Goal: Use online tool/utility: Utilize a website feature to perform a specific function

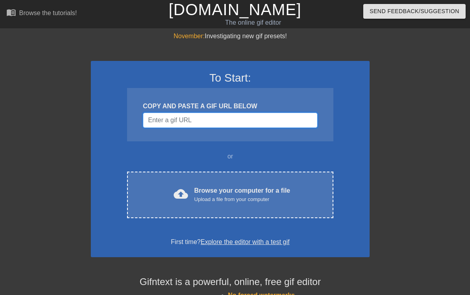
click at [169, 123] on input "Username" at bounding box center [230, 120] width 175 height 15
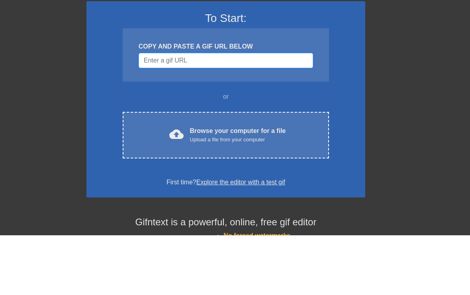
scroll to position [0, 6]
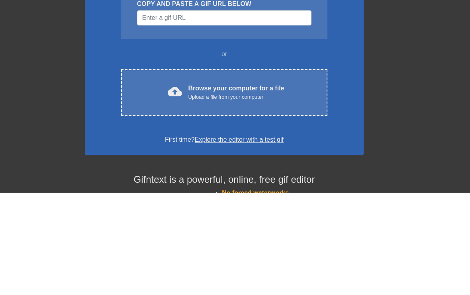
click at [138, 186] on div "cloud_upload Browse your computer for a file Upload a file from your computer" at bounding box center [224, 195] width 173 height 18
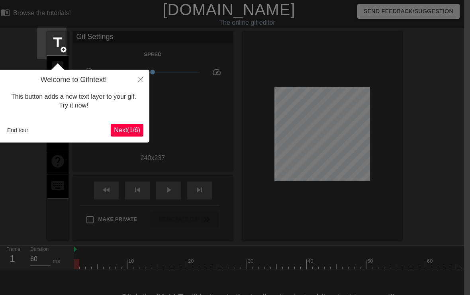
scroll to position [20, 6]
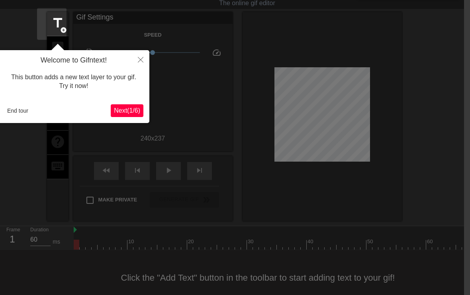
click at [126, 105] on button "Next ( 1 / 6 )" at bounding box center [127, 110] width 33 height 13
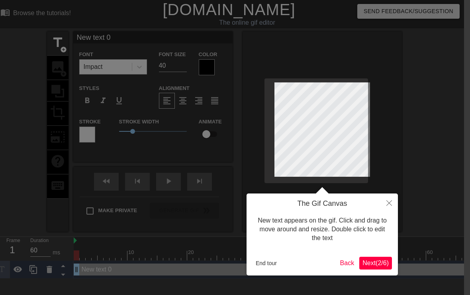
click at [392, 274] on div "The Gif Canvas New text appears on the gif. Click and drag to move around and r…" at bounding box center [322, 235] width 151 height 82
click at [388, 264] on span "Next ( 2 / 6 )" at bounding box center [376, 263] width 26 height 7
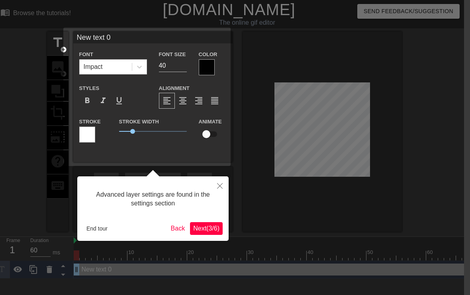
click at [202, 226] on span "Next ( 3 / 6 )" at bounding box center [206, 228] width 26 height 7
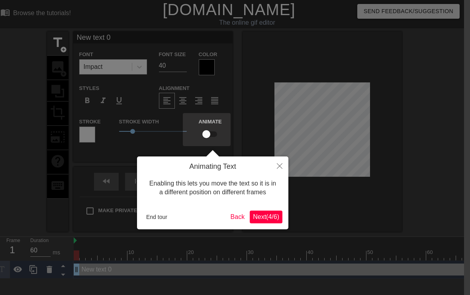
click at [259, 219] on span "Next ( 4 / 6 )" at bounding box center [266, 217] width 26 height 7
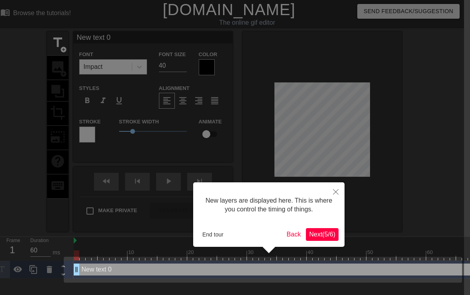
click at [314, 228] on button "Next ( 5 / 6 )" at bounding box center [322, 234] width 33 height 13
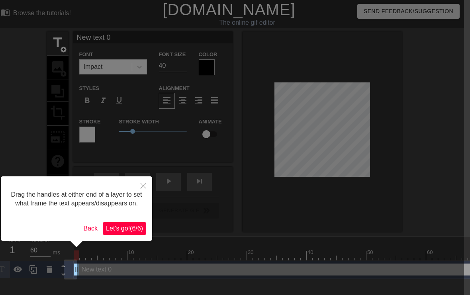
click at [120, 232] on span "Let's go! ( 6 / 6 )" at bounding box center [124, 228] width 37 height 7
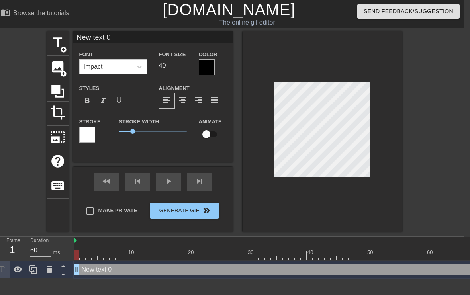
scroll to position [0, 1]
type textarea "New text"
type input "New text"
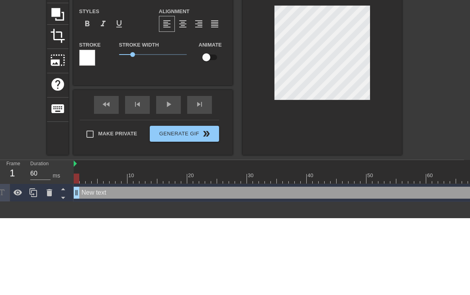
type textarea "New tex"
type input "New te"
type textarea "New te"
type input "New t"
type textarea "New"
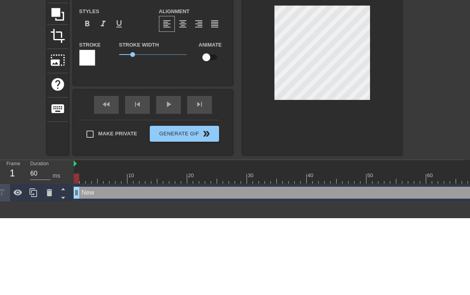
type input "New"
type textarea "Ne"
type input "Ne"
type textarea "N"
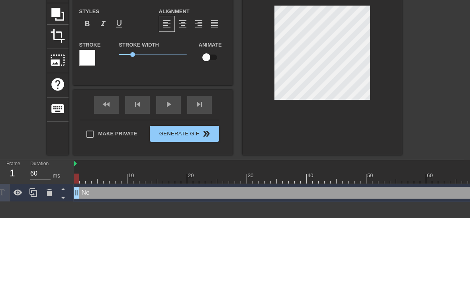
type input "N"
type textarea "D"
type input "D"
type textarea "DE"
type input "DEL"
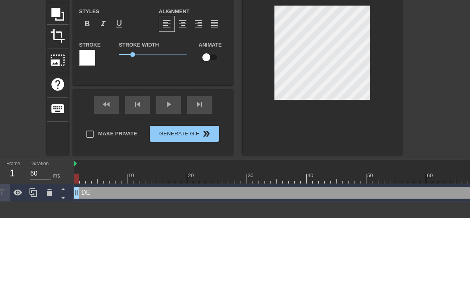
type textarea "DEL"
type input "DELT"
type textarea "DELTA"
type input "DELTAS"
type textarea "DELTAS"
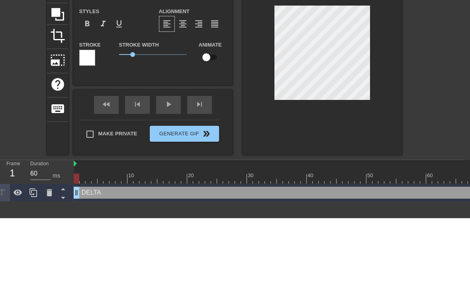
type input "DELTASL"
type textarea "DELTASLO"
type input "DELTASLOP"
type textarea "DELTASLOP"
type input "DELTASLOP S"
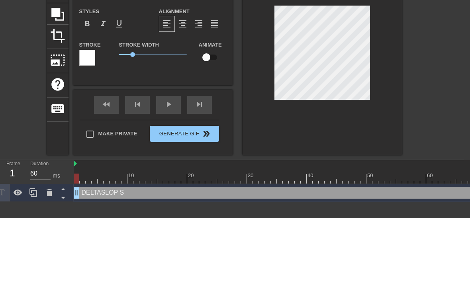
type textarea "DELTASLOP SH"
type input "DELTASLOP SHI"
type textarea "DELTASLOP SHI"
type input "DELTASLOP SHIT"
type textarea "DELTASLOP SHIT"
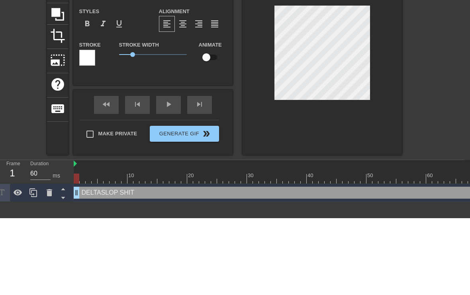
type input "DELTASLOP SHIT I"
type textarea "DELTASLOP SHIT IS"
type input "DELTASLOP SHIT ISL"
type textarea "DELTASLOP SHIT ISLA"
type input "DELTASLOP SHIT ISLA"
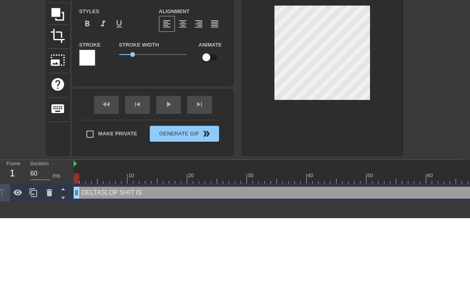
type textarea "DELTASLOP SHIT ISLAN"
type input "DELTASLOP [GEOGRAPHIC_DATA]"
type textarea "DELTASLOP [GEOGRAPHIC_DATA]"
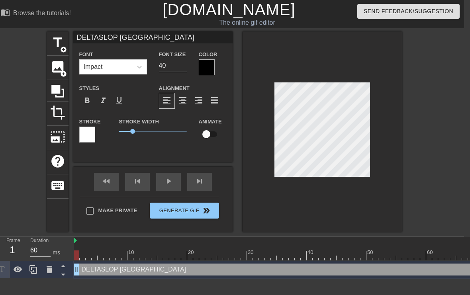
scroll to position [0, 4]
type textarea "DELTASLOP [GEOGRAPHIC_DATA]"
type input "DELTASLOP [GEOGRAPHIC_DATA]"
type textarea "DELTASLOP [GEOGRAPHIC_DATA]"
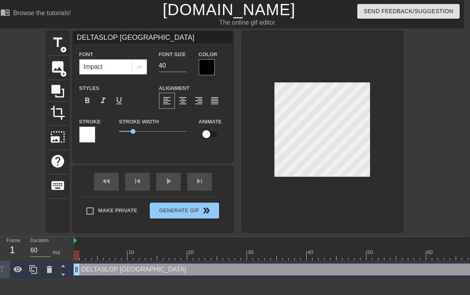
click at [210, 67] on div at bounding box center [207, 67] width 16 height 16
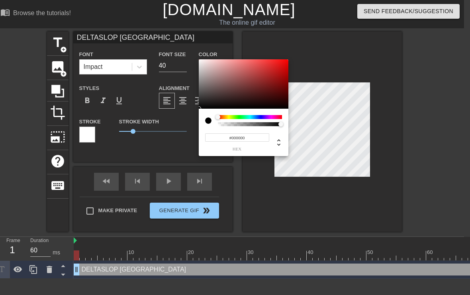
type input "DELTASLOP [GEOGRAPHIC_DATA]"
type input "#8A7B7B"
type input "DELTASLOP [GEOGRAPHIC_DATA]"
type input "#BDB0B0"
type input "DELTASLOP [GEOGRAPHIC_DATA]"
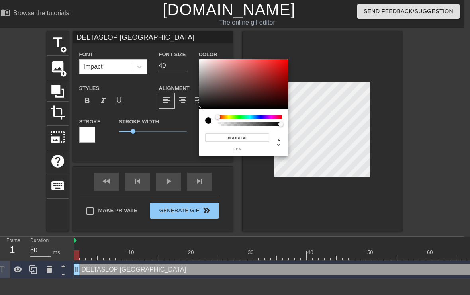
type input "#FFFFFF"
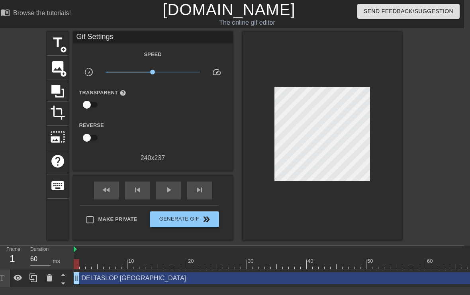
click at [396, 72] on div at bounding box center [322, 135] width 159 height 209
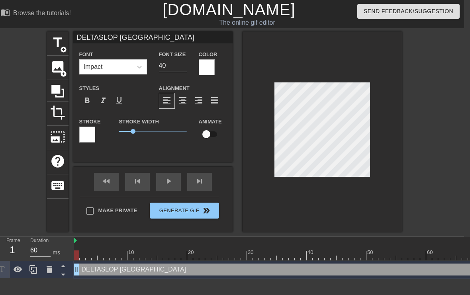
click at [89, 137] on div at bounding box center [87, 135] width 16 height 16
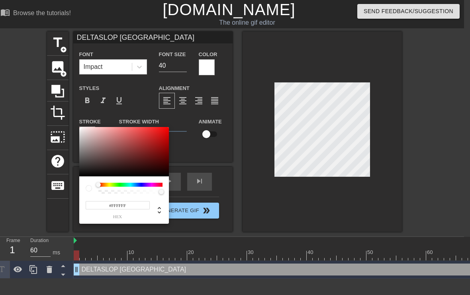
type input "DELTASLOP [GEOGRAPHIC_DATA]"
type input "#674B4B"
type input "DELTASLOP [GEOGRAPHIC_DATA]"
type input "#272121"
type input "DELTASLOP [GEOGRAPHIC_DATA]"
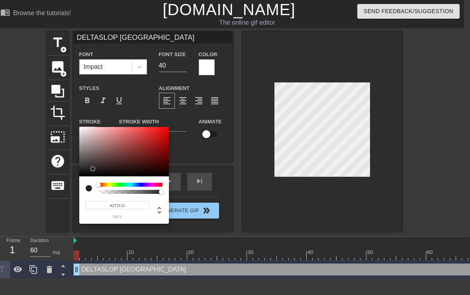
type input "#000000"
type input "DELTASLOP [GEOGRAPHIC_DATA]"
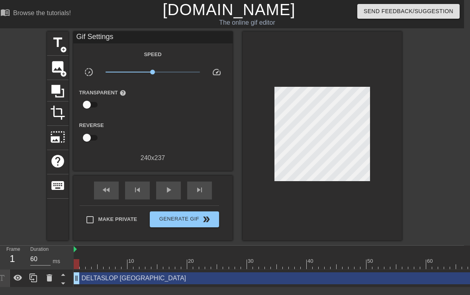
click at [352, 83] on div at bounding box center [322, 135] width 159 height 209
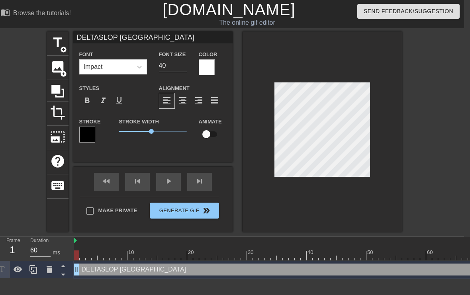
click at [90, 102] on span "format_bold" at bounding box center [87, 101] width 10 height 10
click at [107, 104] on span "format_italic" at bounding box center [103, 101] width 10 height 10
click at [87, 103] on span "format_bold" at bounding box center [87, 101] width 10 height 10
click at [86, 99] on span "format_bold" at bounding box center [87, 101] width 10 height 10
click at [84, 98] on span "format_bold" at bounding box center [87, 101] width 10 height 10
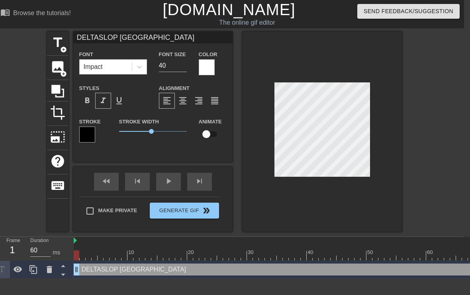
click at [86, 102] on span "format_bold" at bounding box center [87, 101] width 10 height 10
click at [87, 102] on span "format_bold" at bounding box center [87, 101] width 10 height 10
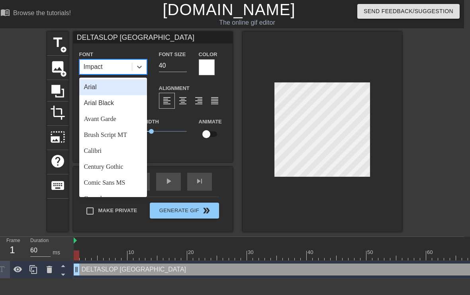
click at [92, 119] on div "Avant Garde" at bounding box center [113, 119] width 68 height 16
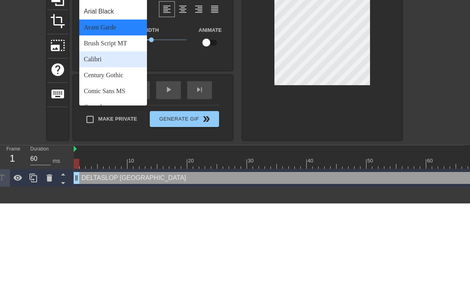
click at [87, 143] on div "Calibri" at bounding box center [113, 151] width 68 height 16
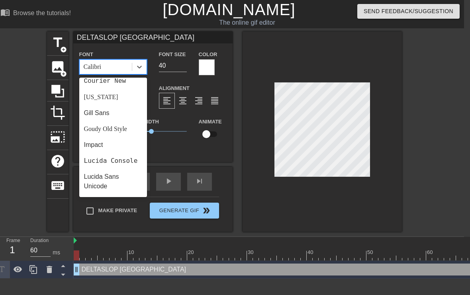
scroll to position [150, 0]
click at [87, 98] on div "[US_STATE]" at bounding box center [113, 97] width 68 height 16
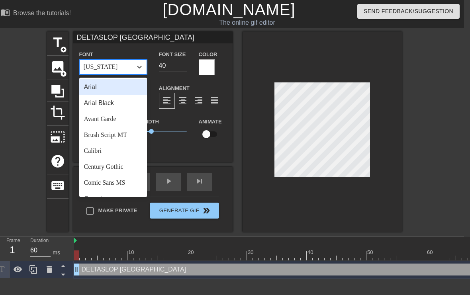
click at [83, 83] on div "Arial" at bounding box center [113, 87] width 68 height 16
type input "DELTASLOP [GEOGRAPHIC_DATA]"
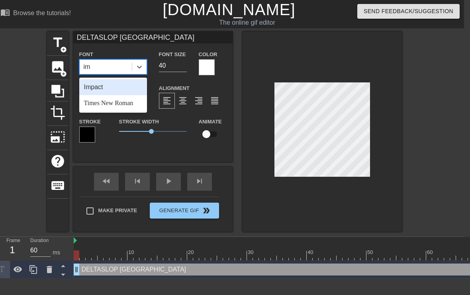
scroll to position [0, 0]
click at [90, 92] on div "Impact" at bounding box center [113, 87] width 68 height 16
type input "im"
type input "DELTASLOP [GEOGRAPHIC_DATA]"
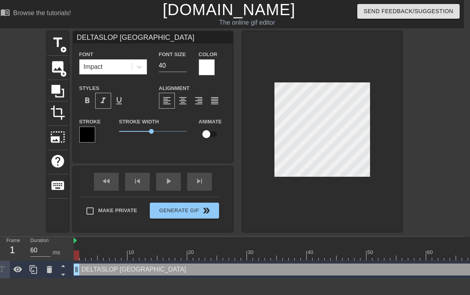
click at [413, 166] on div "title add_circle image add_circle crop photo_size_select_large help keyboard DE…" at bounding box center [229, 131] width 470 height 200
click at [410, 187] on div "title add_circle image add_circle crop photo_size_select_large help keyboard DE…" at bounding box center [229, 131] width 470 height 200
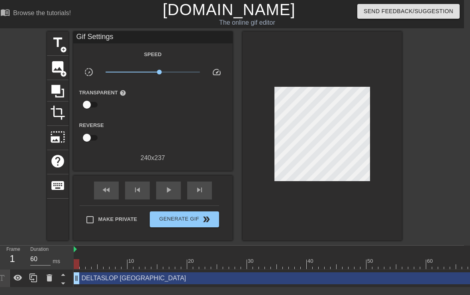
click at [170, 218] on span "Generate Gif double_arrow" at bounding box center [184, 220] width 63 height 10
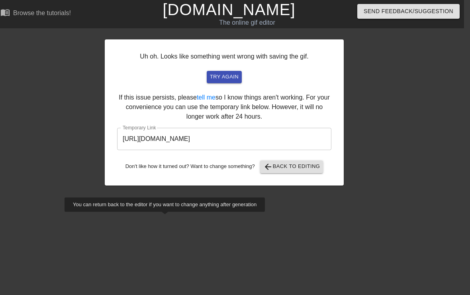
click at [128, 132] on input "[URL][DOMAIN_NAME]" at bounding box center [224, 139] width 214 height 22
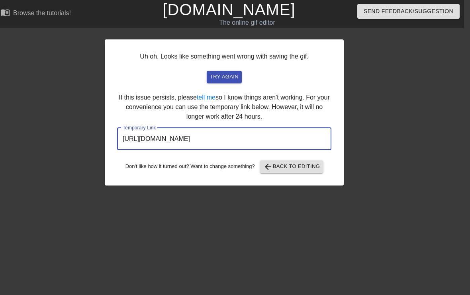
click at [131, 137] on input "[URL][DOMAIN_NAME]" at bounding box center [224, 139] width 214 height 22
click at [127, 140] on input "[URL][DOMAIN_NAME]" at bounding box center [224, 139] width 214 height 22
